Goal: Task Accomplishment & Management: Manage account settings

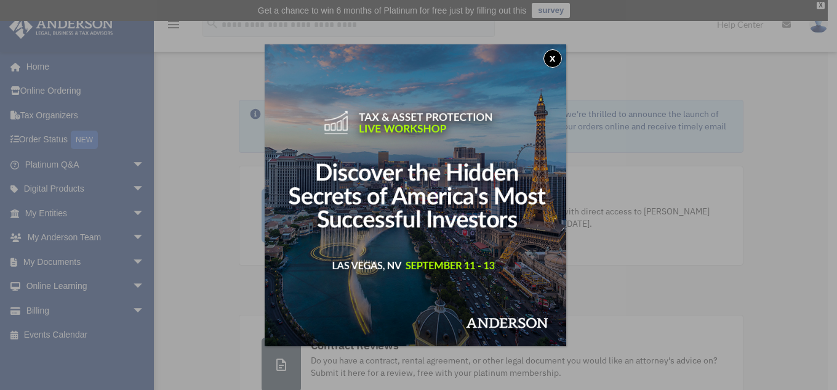
click at [558, 59] on button "x" at bounding box center [552, 58] width 18 height 18
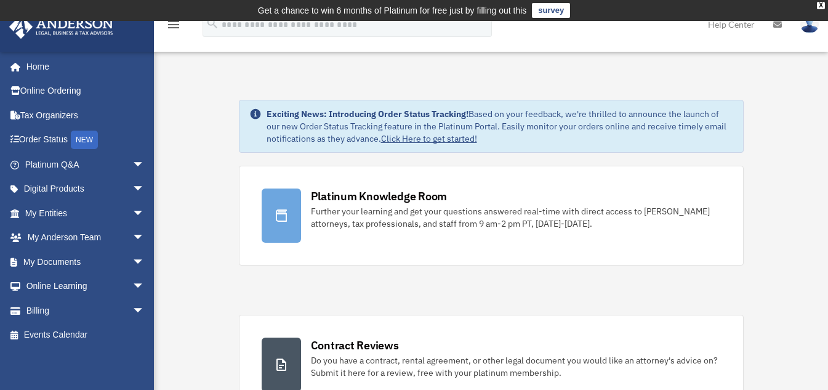
click at [816, 25] on img at bounding box center [809, 24] width 18 height 18
click at [782, 21] on link at bounding box center [777, 24] width 27 height 49
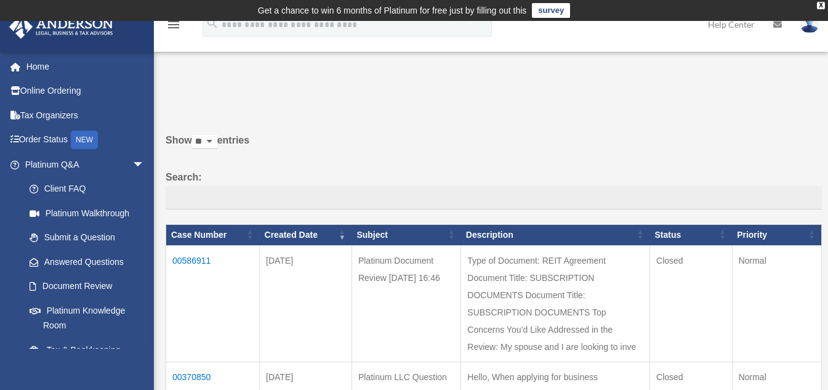
click at [810, 26] on img at bounding box center [809, 24] width 18 height 18
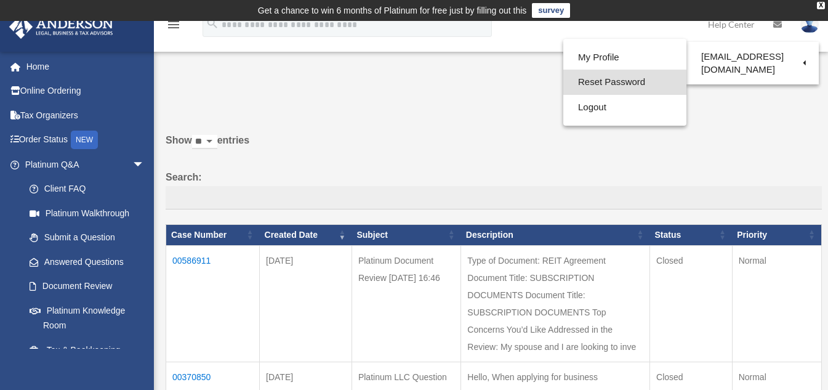
click at [581, 83] on link "Reset Password" at bounding box center [624, 82] width 123 height 25
